Goal: Task Accomplishment & Management: Manage account settings

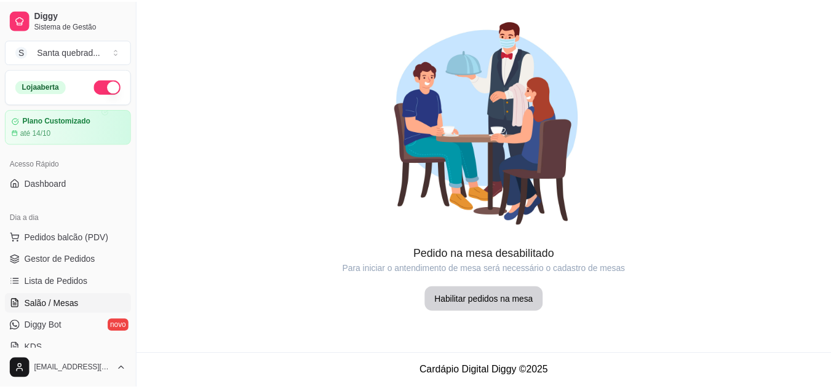
scroll to position [162, 0]
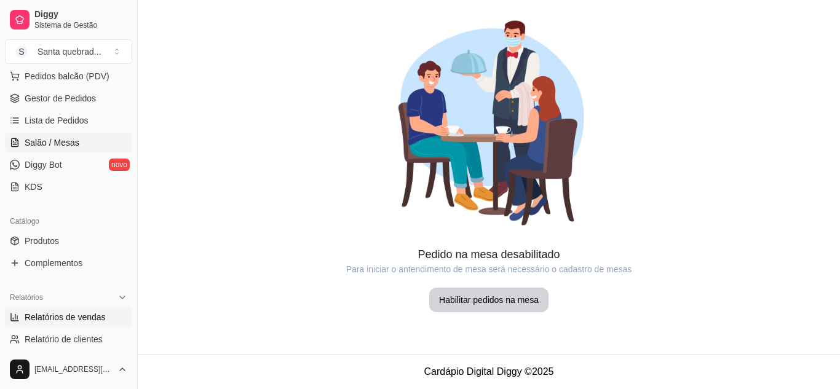
click at [77, 316] on span "Relatórios de vendas" at bounding box center [65, 317] width 81 height 12
select select "ALL"
select select "0"
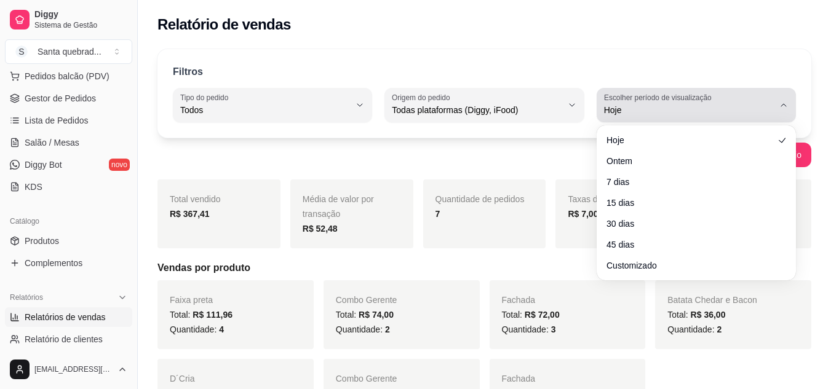
click at [637, 101] on label "Escolher período de visualização" at bounding box center [659, 97] width 111 height 10
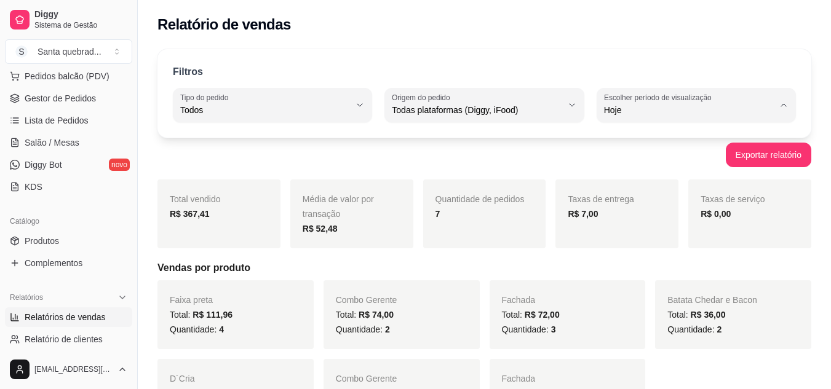
click at [633, 159] on span "Ontem" at bounding box center [689, 160] width 160 height 12
type input "1"
select select "1"
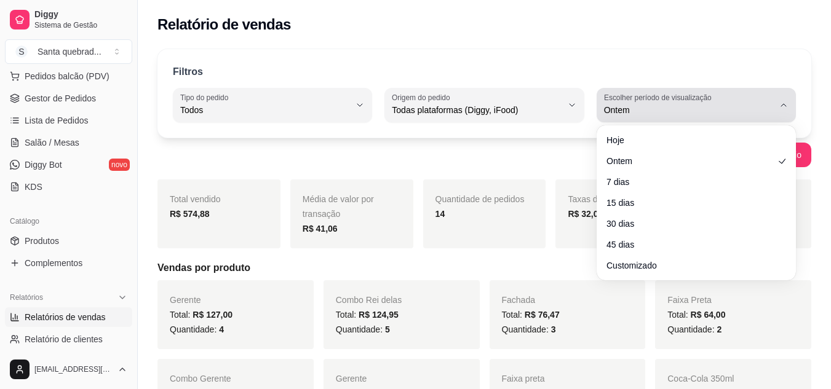
click at [628, 113] on span "Ontem" at bounding box center [689, 110] width 170 height 12
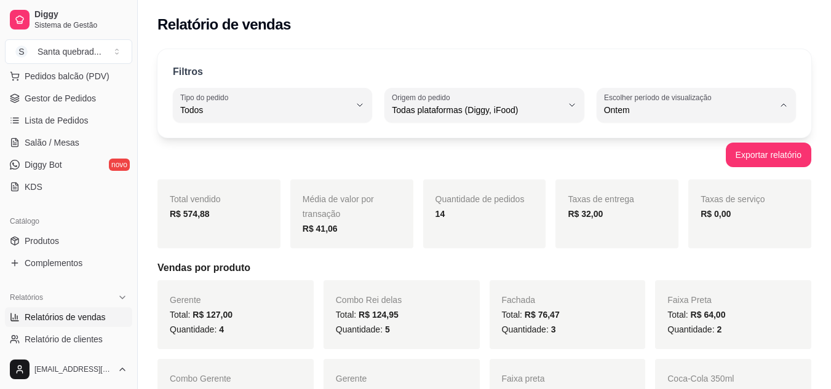
click at [627, 144] on span "Hoje" at bounding box center [689, 139] width 160 height 12
type input "0"
select select "0"
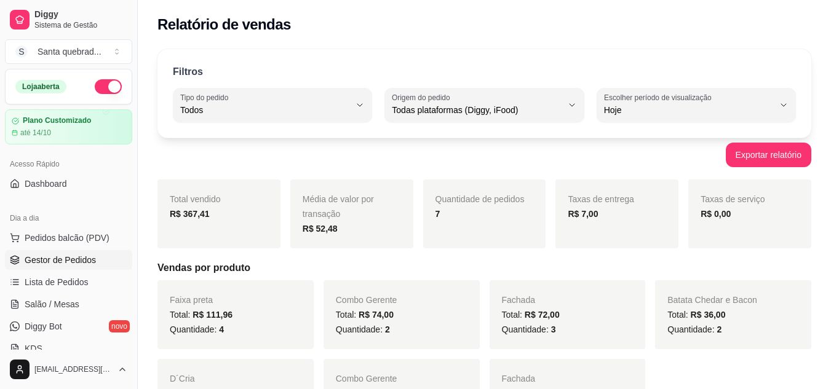
click at [95, 268] on link "Gestor de Pedidos" at bounding box center [68, 260] width 127 height 20
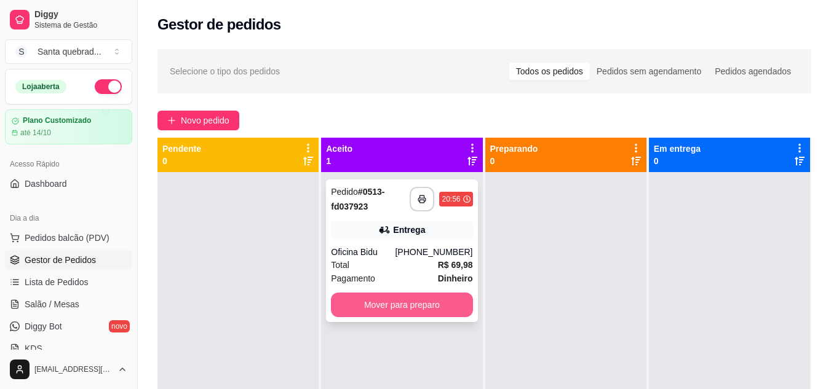
drag, startPoint x: 376, startPoint y: 290, endPoint x: 384, endPoint y: 306, distance: 17.1
click at [384, 306] on div "**********" at bounding box center [401, 251] width 151 height 143
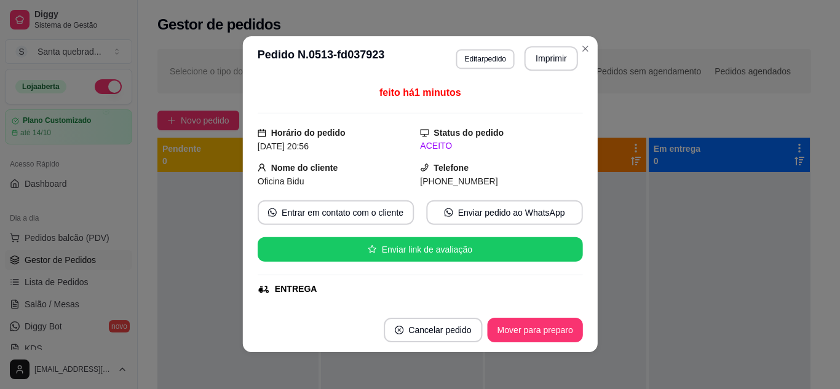
click at [384, 306] on div "feito há 1 minutos Horário do pedido [DATE] 20:56 Status do pedido ACEITO Nome …" at bounding box center [419, 195] width 355 height 228
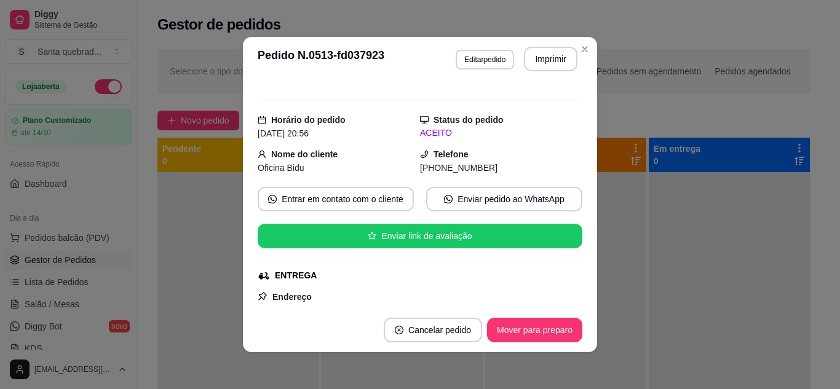
scroll to position [74, 0]
drag, startPoint x: 394, startPoint y: 168, endPoint x: 382, endPoint y: 109, distance: 60.2
click at [382, 109] on div "Solicite um entregador do iFood Sujeito a disponibilidade da plataforma feito h…" at bounding box center [420, 194] width 325 height 217
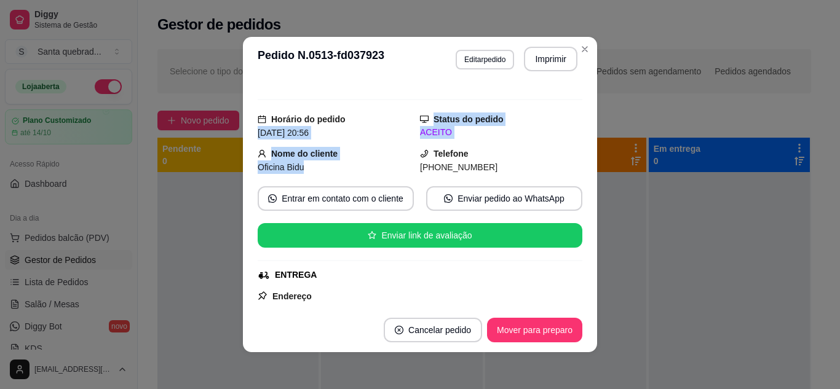
scroll to position [93, 0]
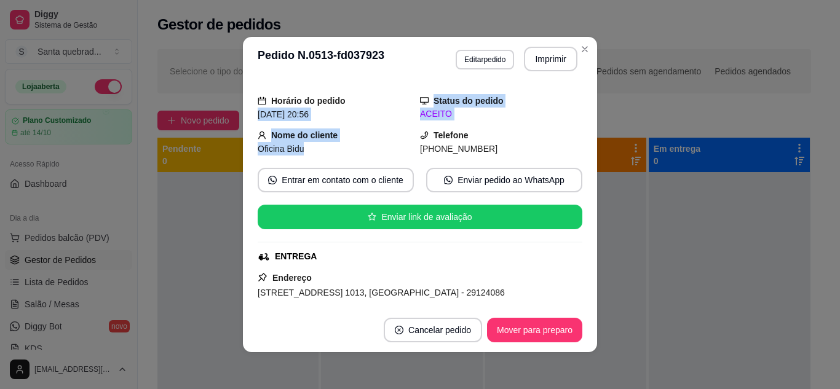
click at [374, 127] on div "Solicite um entregador do iFood Sujeito a disponibilidade da plataforma feito h…" at bounding box center [420, 194] width 325 height 217
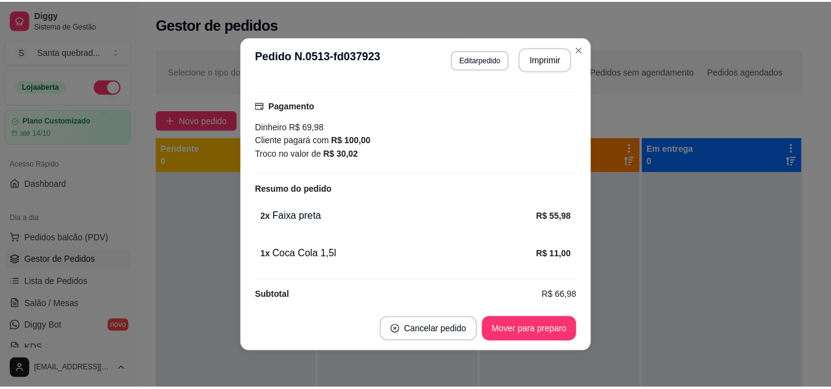
scroll to position [386, 0]
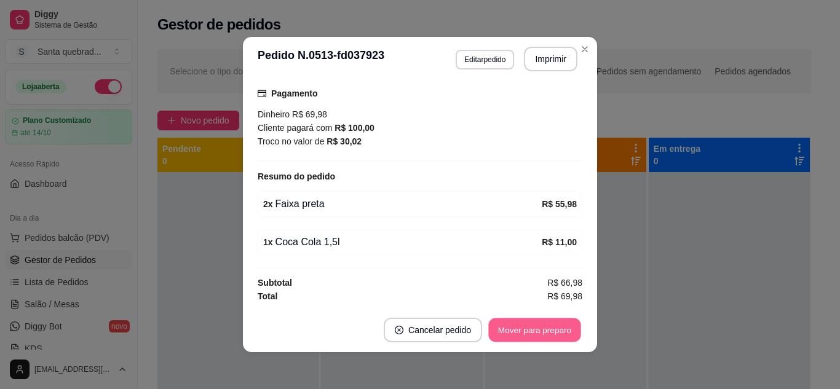
click at [510, 328] on button "Mover para preparo" at bounding box center [534, 331] width 92 height 24
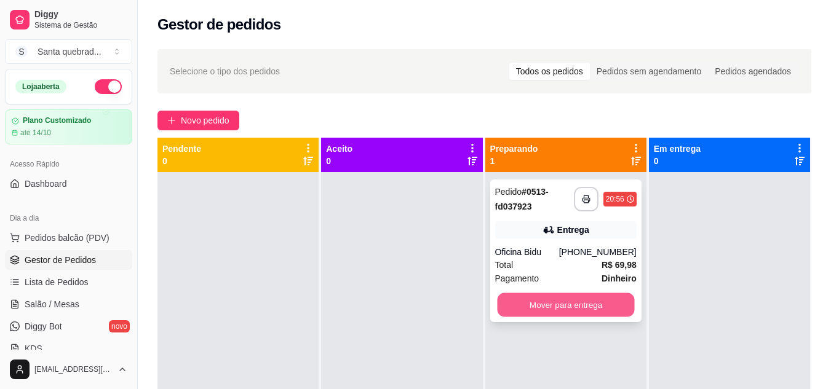
click at [550, 297] on button "Mover para entrega" at bounding box center [565, 305] width 137 height 24
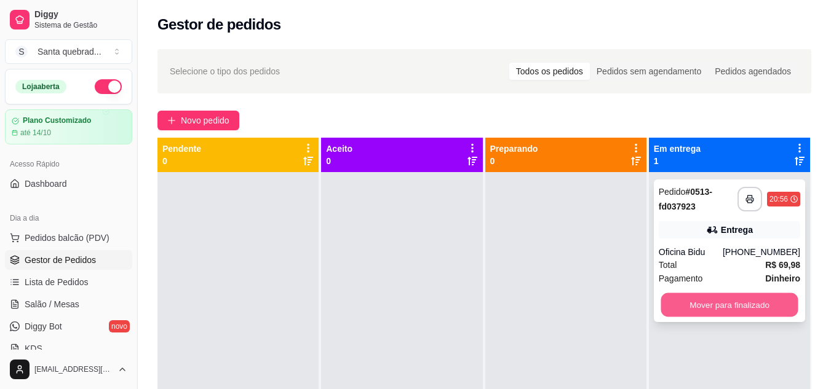
click at [704, 310] on button "Mover para finalizado" at bounding box center [728, 305] width 137 height 24
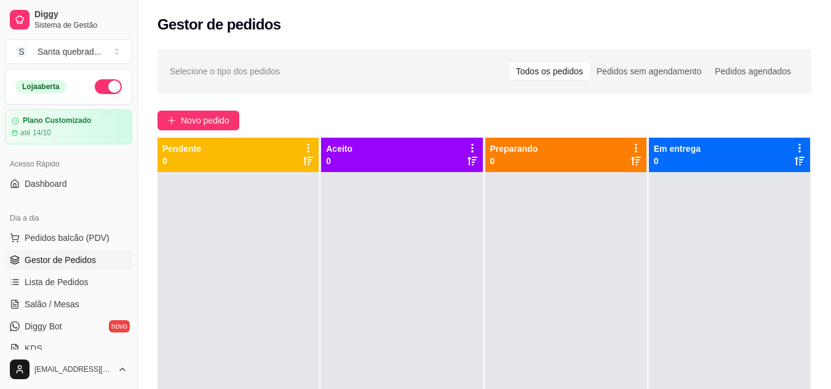
drag, startPoint x: 704, startPoint y: 310, endPoint x: 449, endPoint y: 237, distance: 265.3
click at [449, 237] on div at bounding box center [401, 366] width 161 height 389
